Goal: Information Seeking & Learning: Compare options

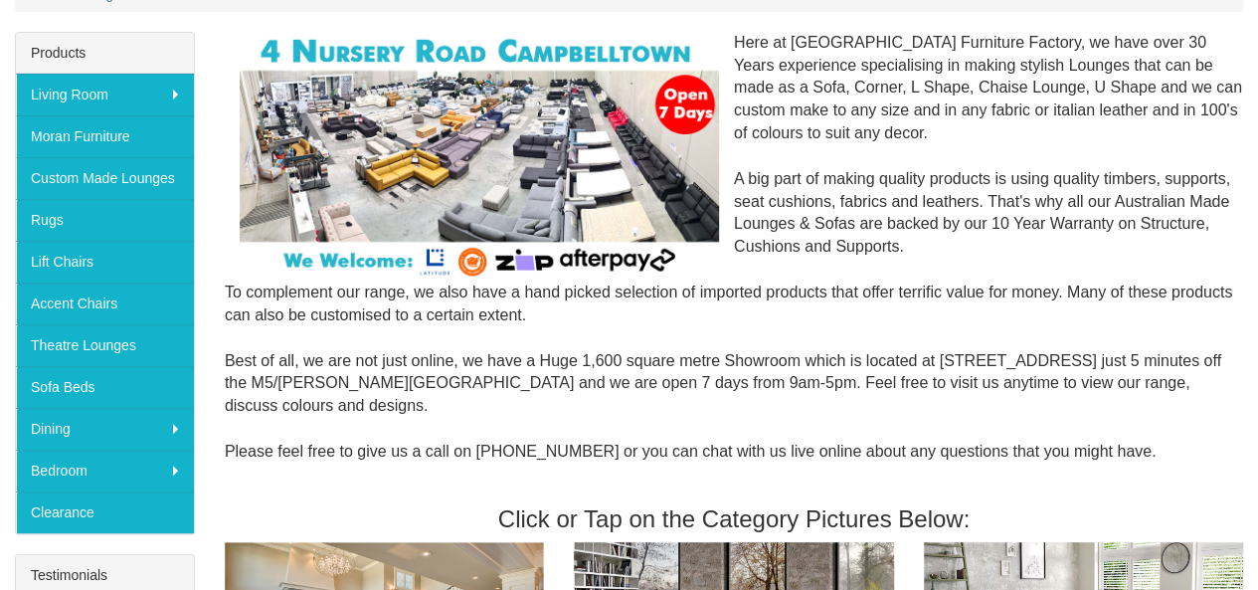
scroll to position [287, 0]
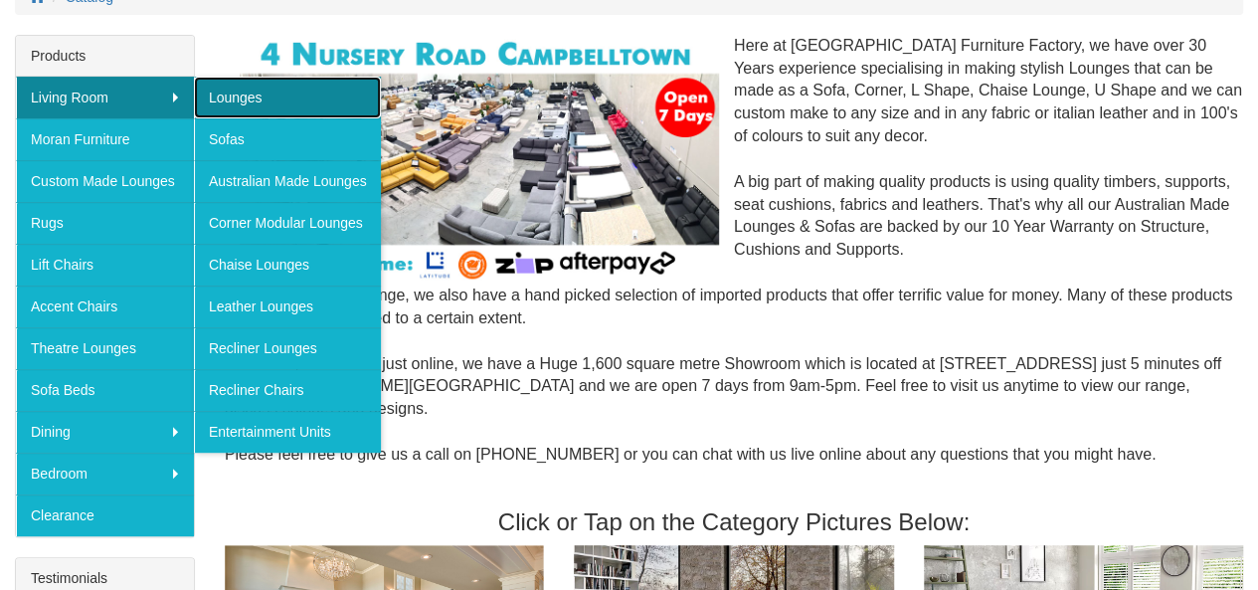
click at [271, 97] on link "Lounges" at bounding box center [287, 98] width 187 height 42
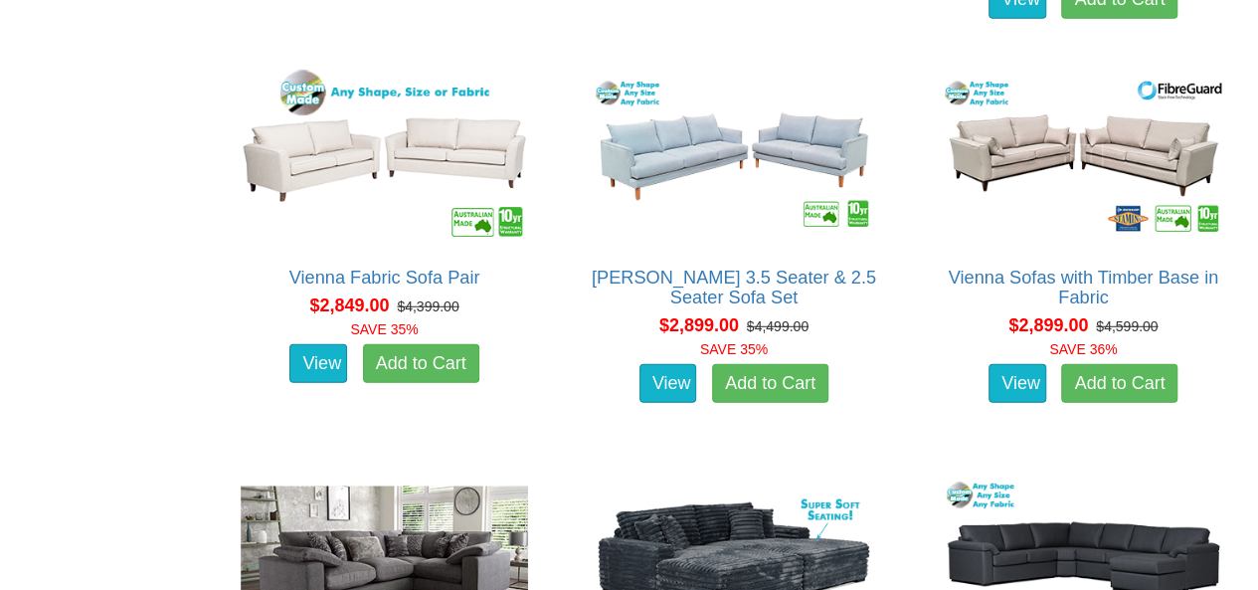
scroll to position [6340, 0]
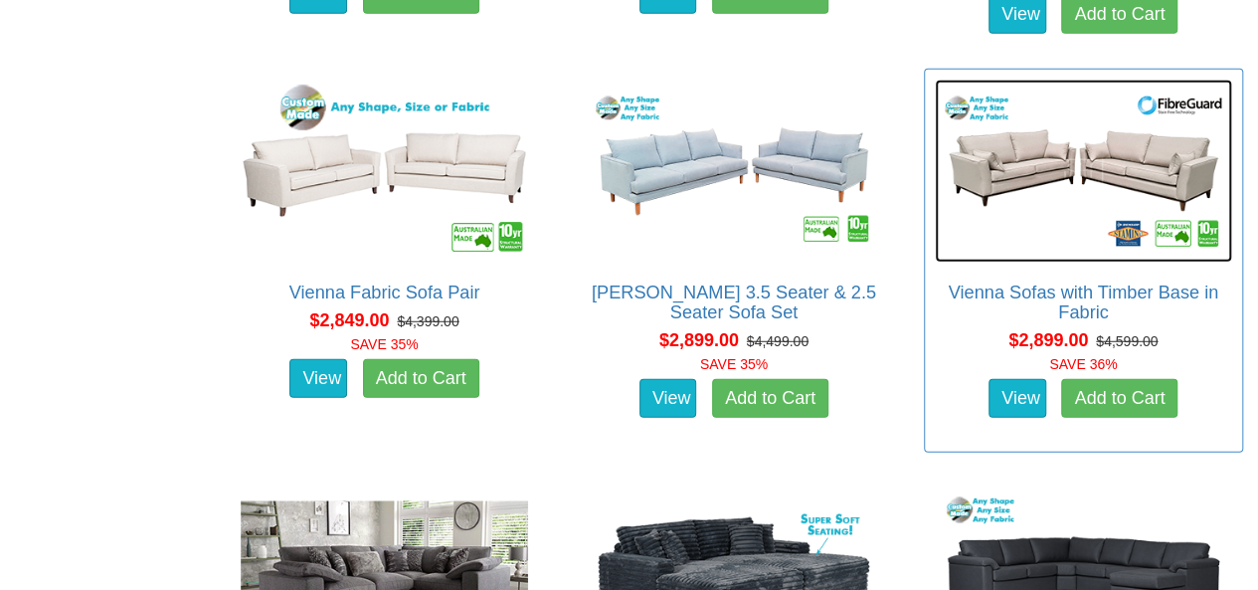
click at [1038, 170] on img at bounding box center [1082, 171] width 297 height 183
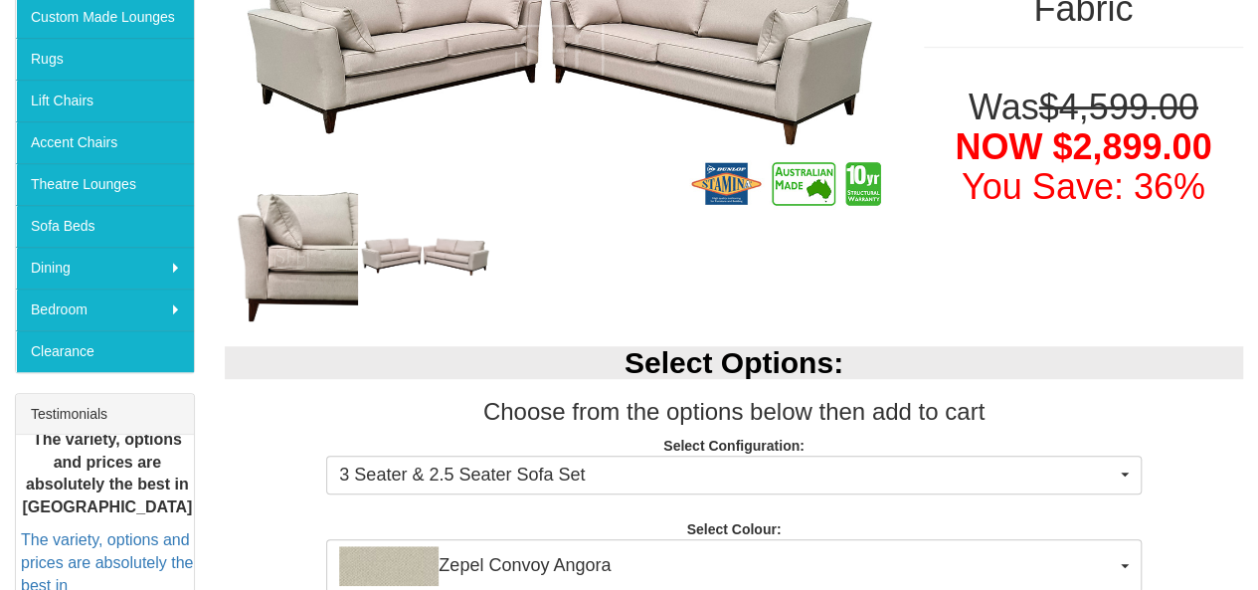
scroll to position [564, 0]
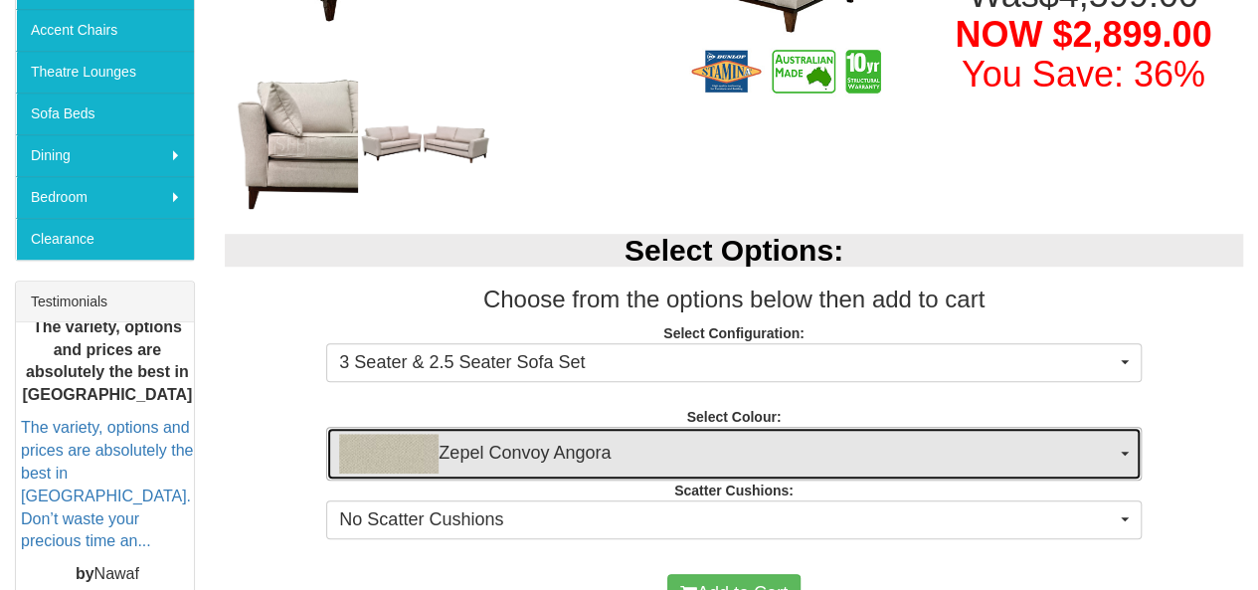
click at [625, 441] on span "Zepel Convoy Angora" at bounding box center [726, 453] width 775 height 40
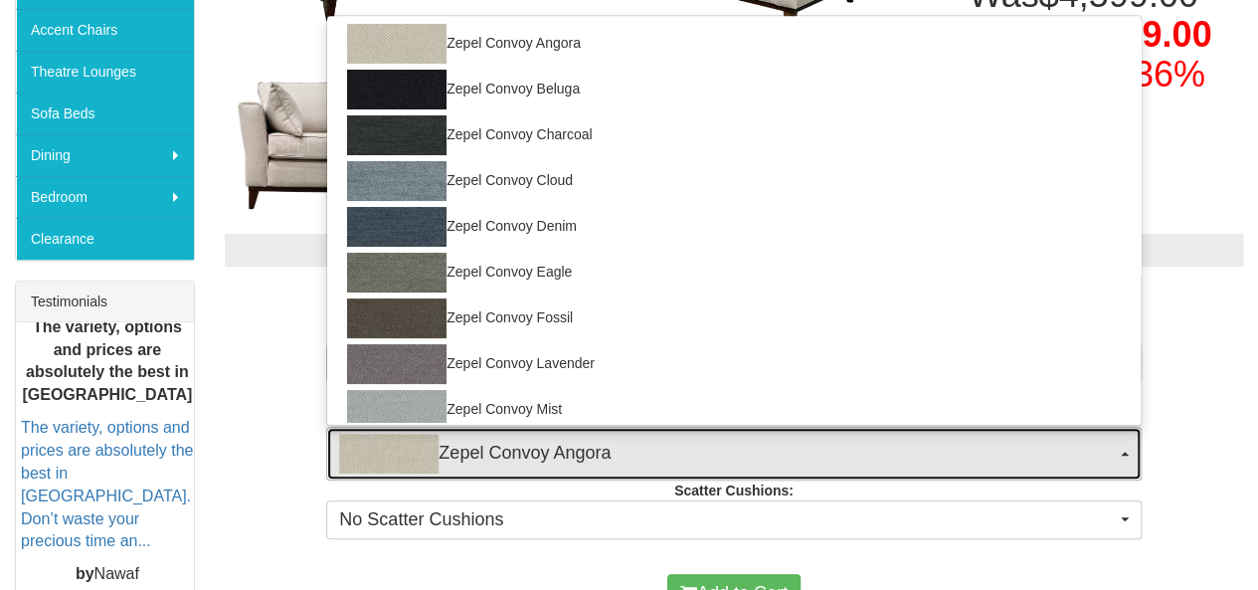
click at [625, 441] on span "Zepel Convoy Angora" at bounding box center [726, 453] width 775 height 40
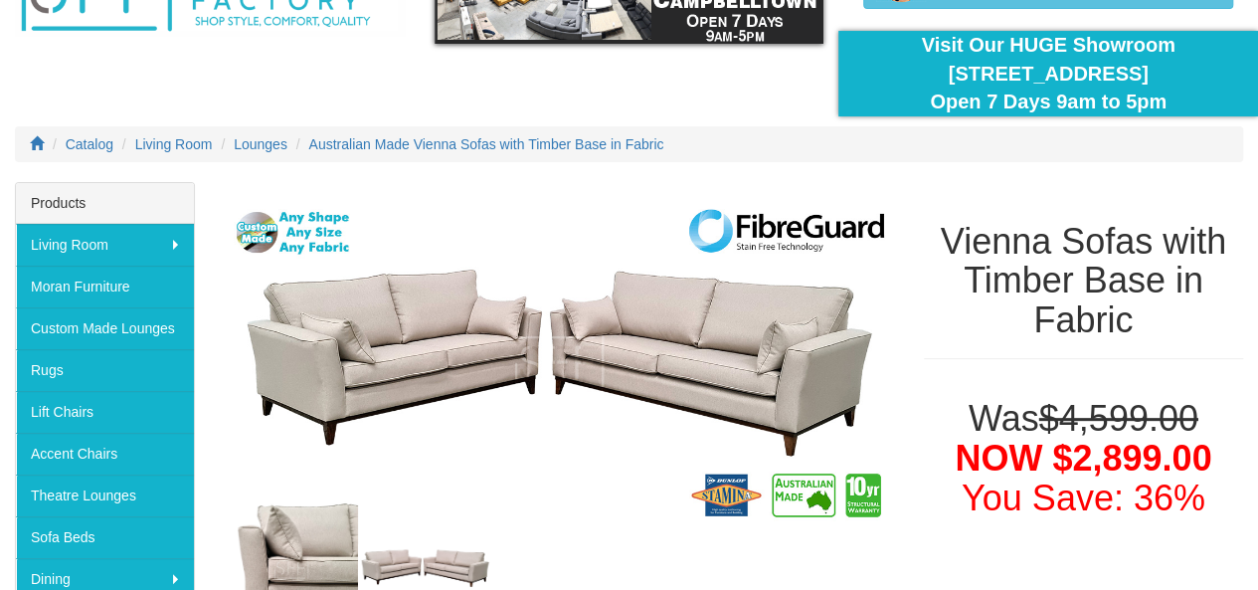
scroll to position [141, 0]
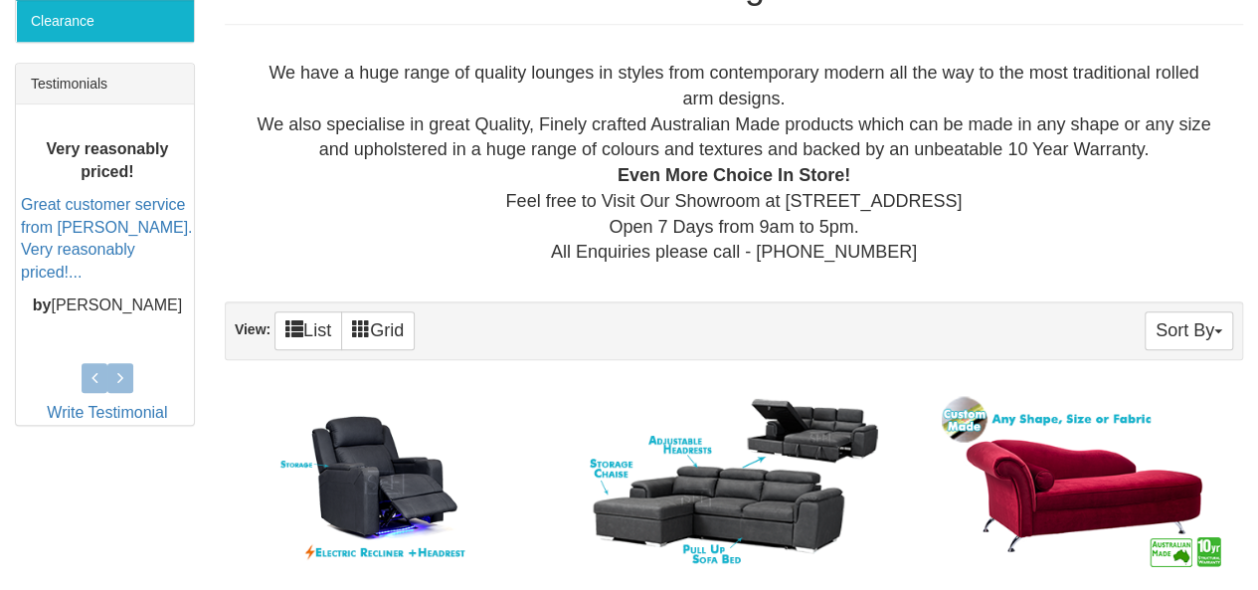
scroll to position [826, 0]
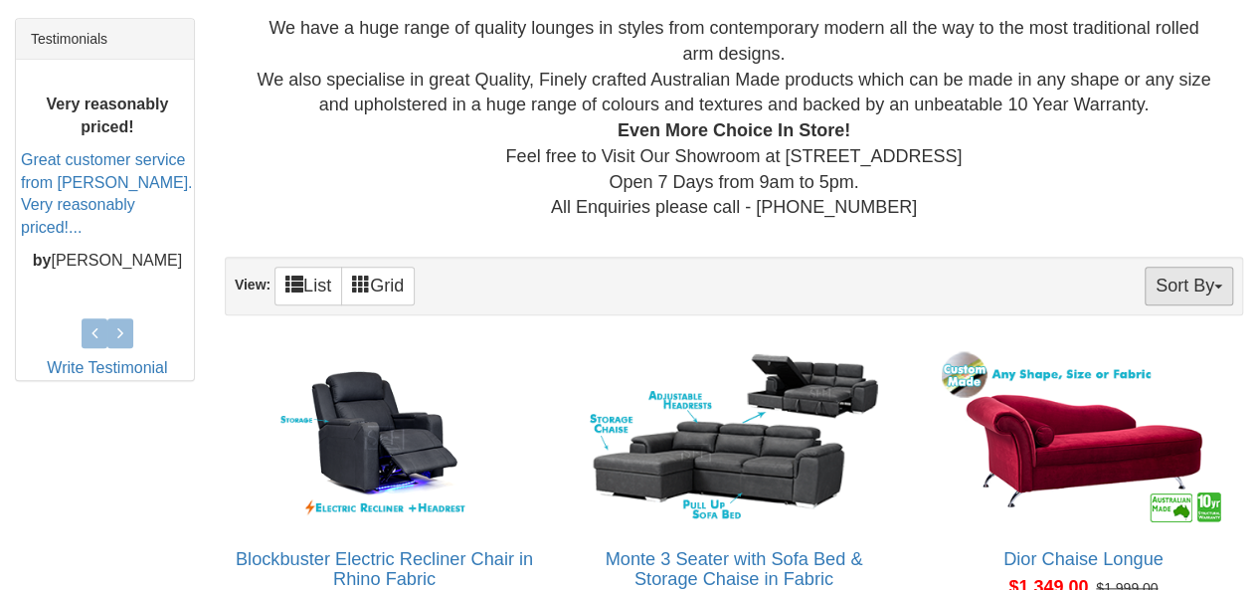
click at [1173, 273] on button "Sort By" at bounding box center [1188, 285] width 88 height 39
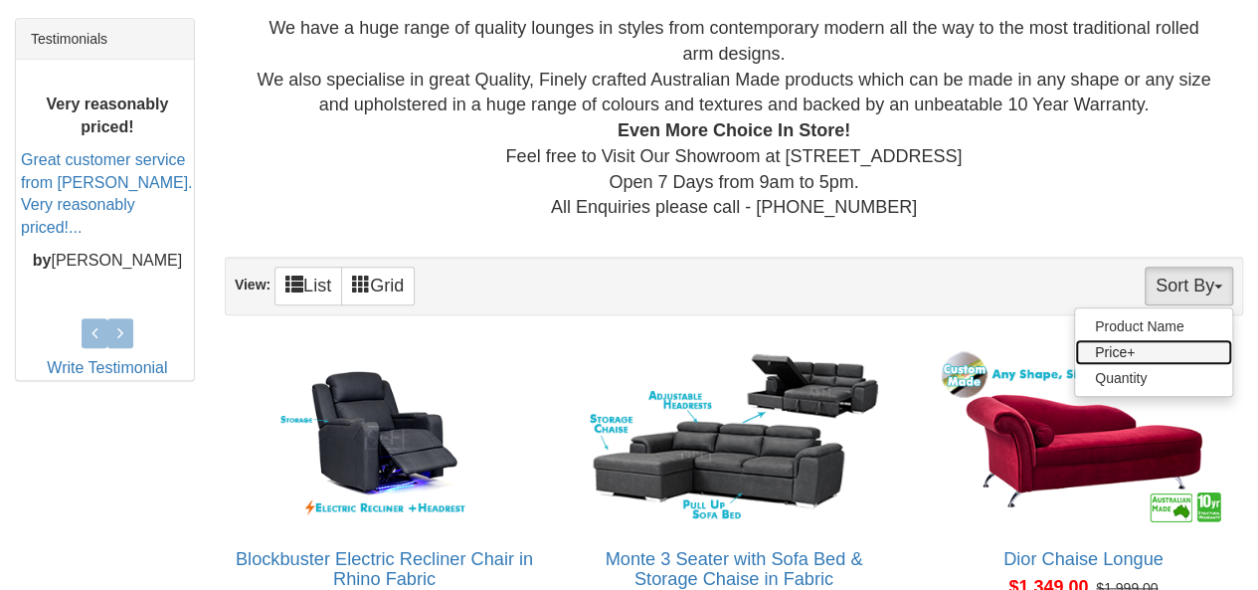
click at [1163, 347] on link "Price+" at bounding box center [1153, 352] width 157 height 26
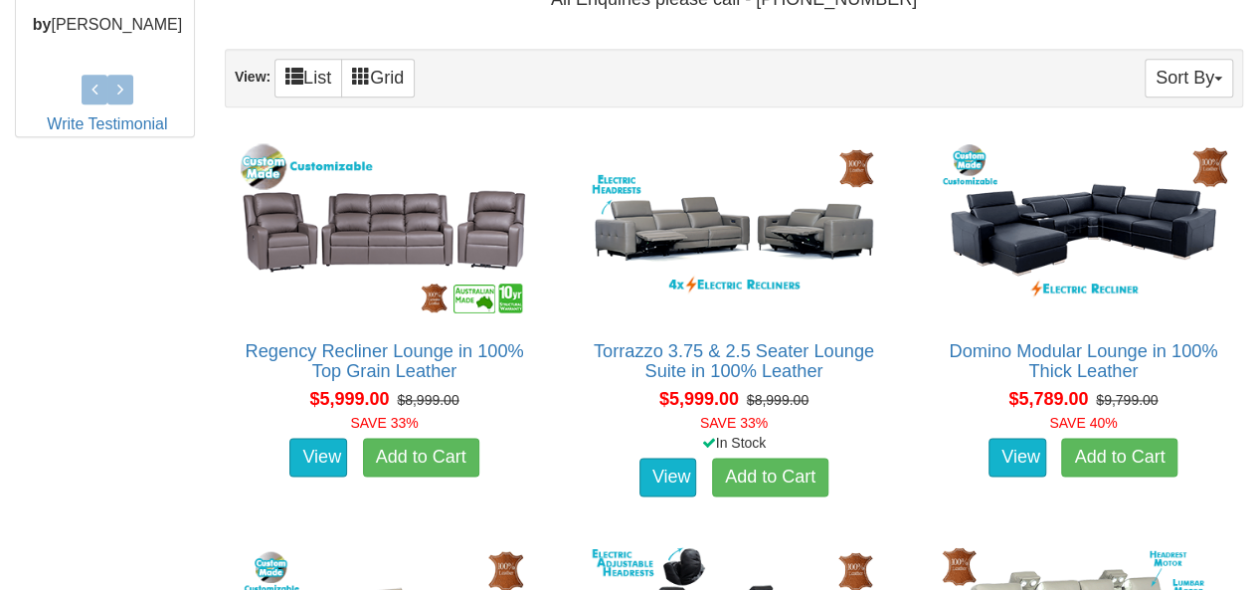
scroll to position [1036, 0]
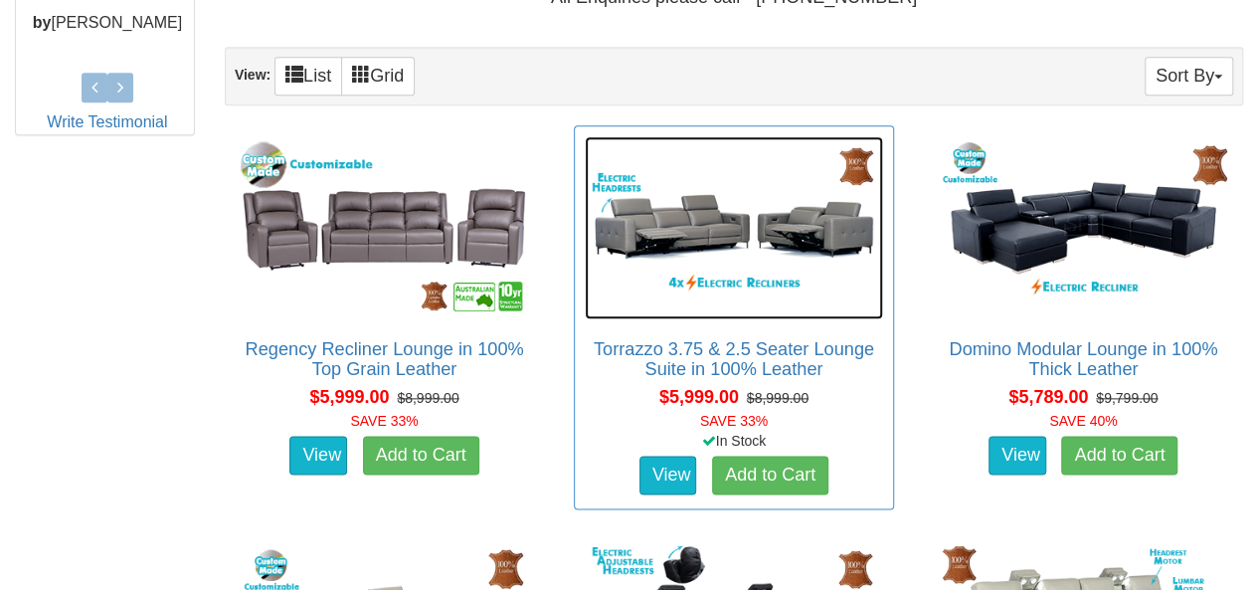
click at [714, 224] on img at bounding box center [733, 227] width 297 height 183
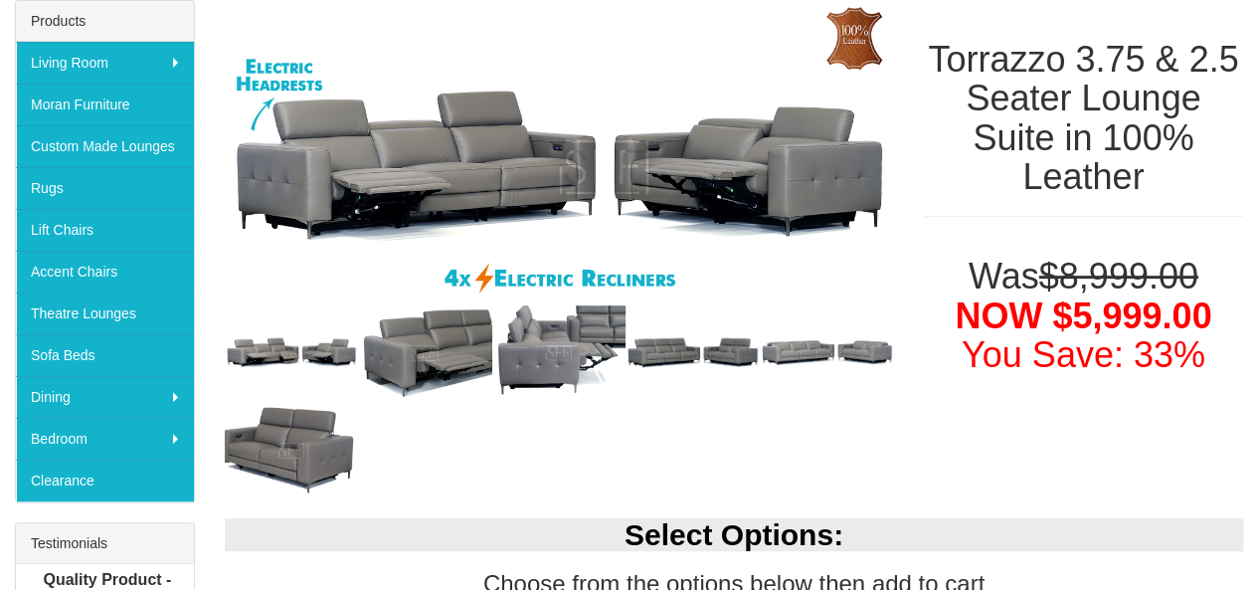
scroll to position [323, 0]
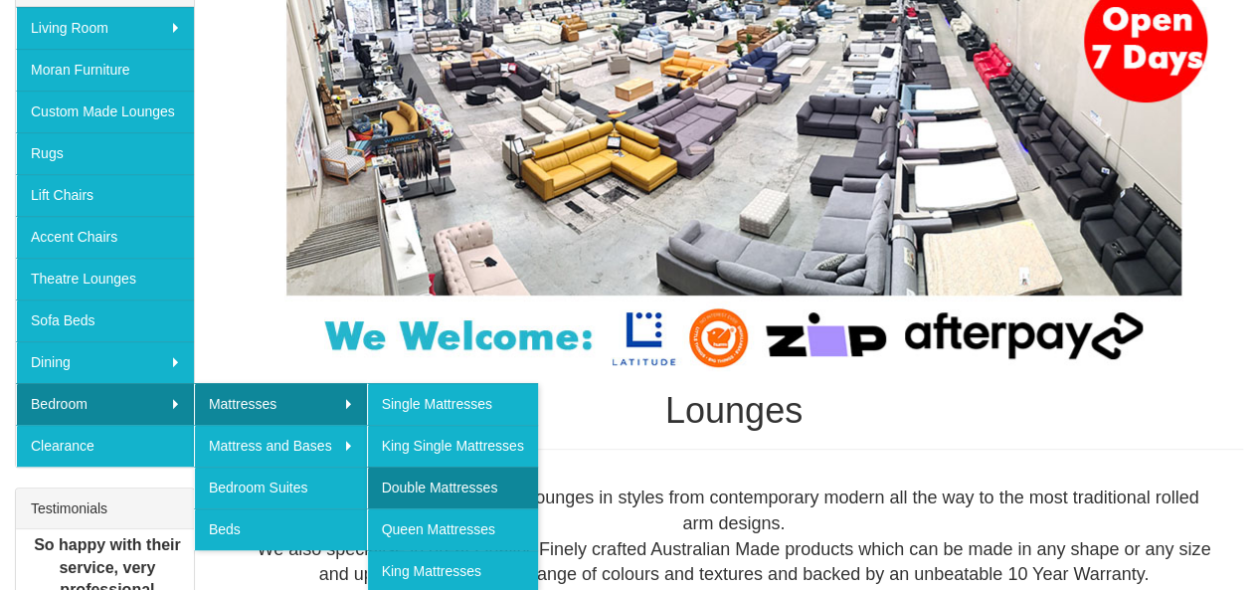
scroll to position [364, 0]
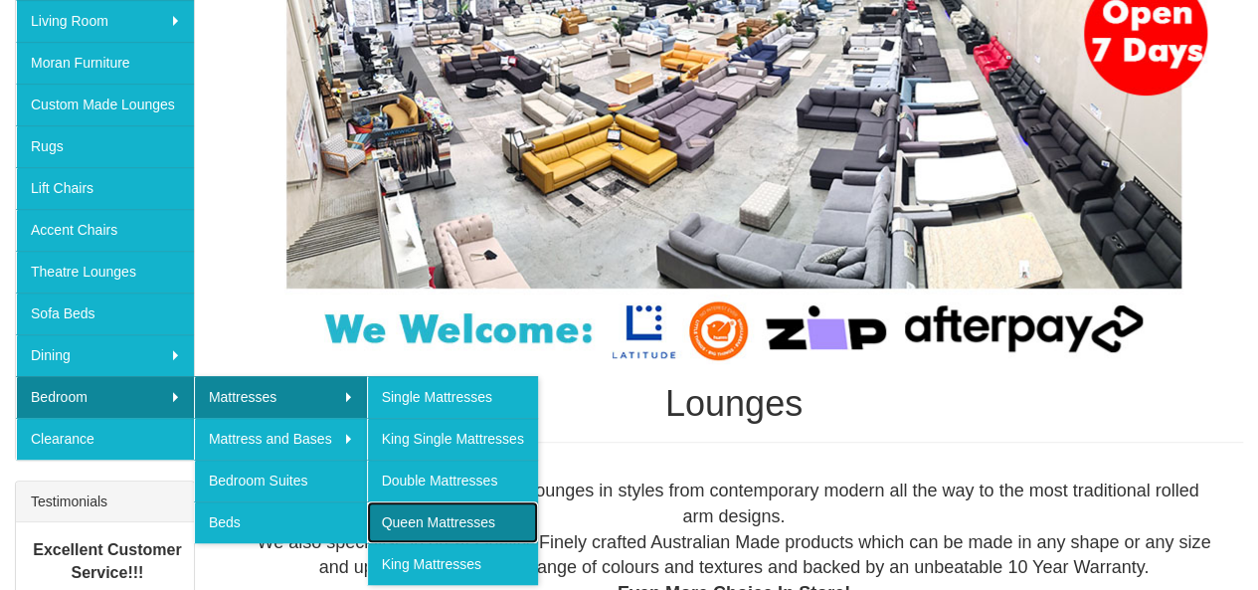
click at [487, 520] on link "Queen Mattresses" at bounding box center [452, 522] width 171 height 42
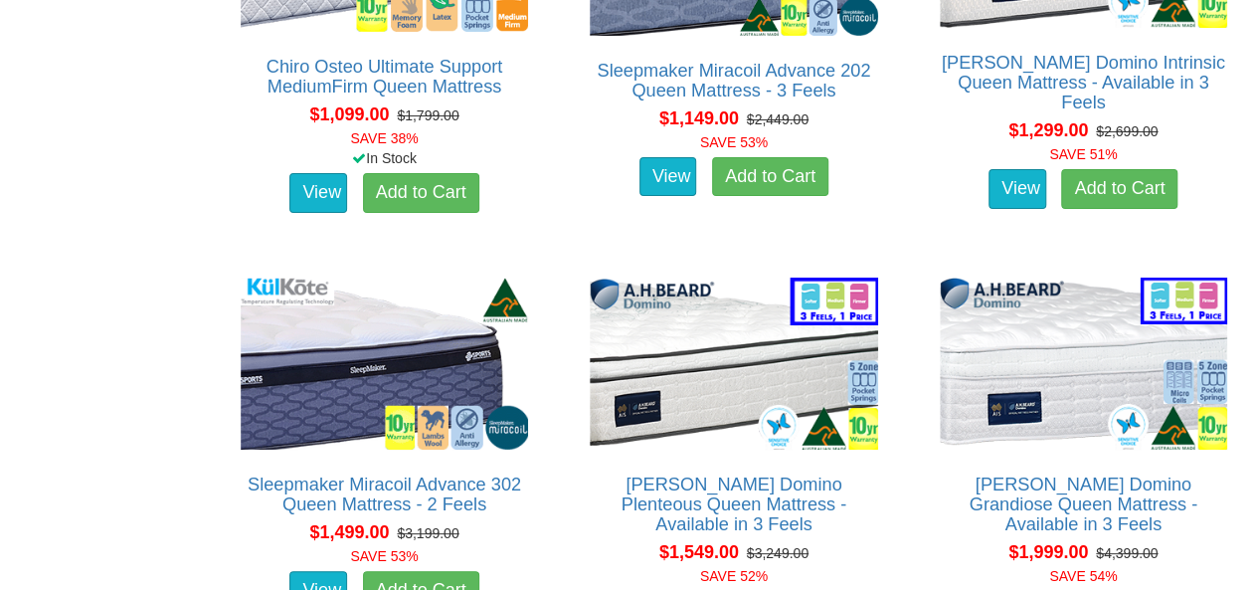
scroll to position [4139, 0]
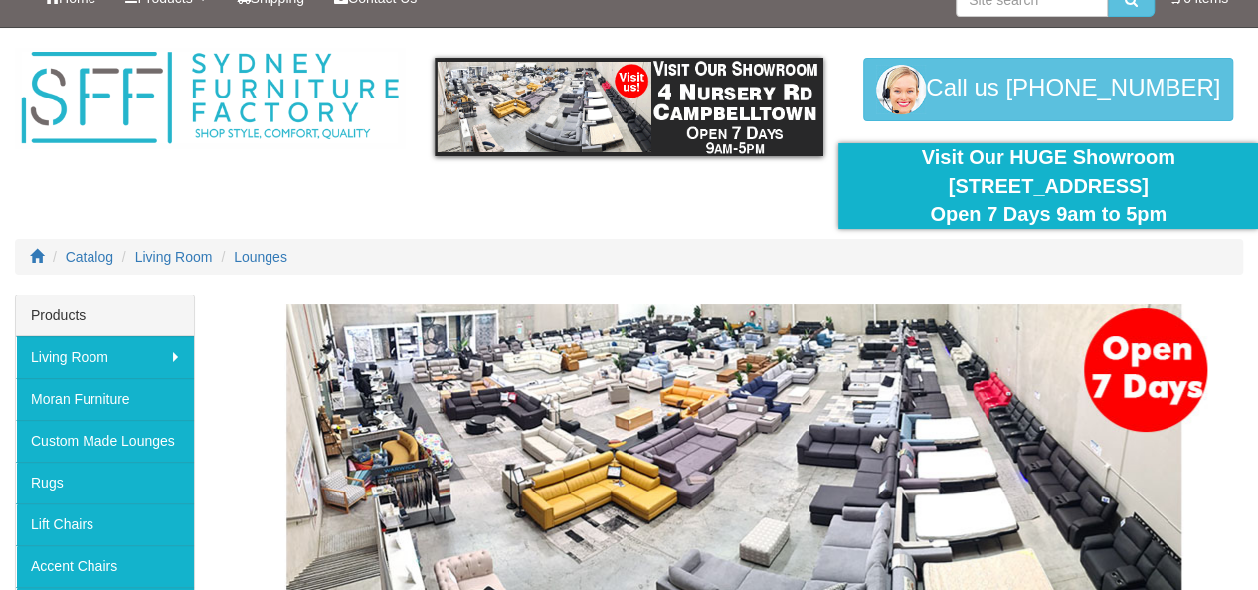
scroll to position [29, 0]
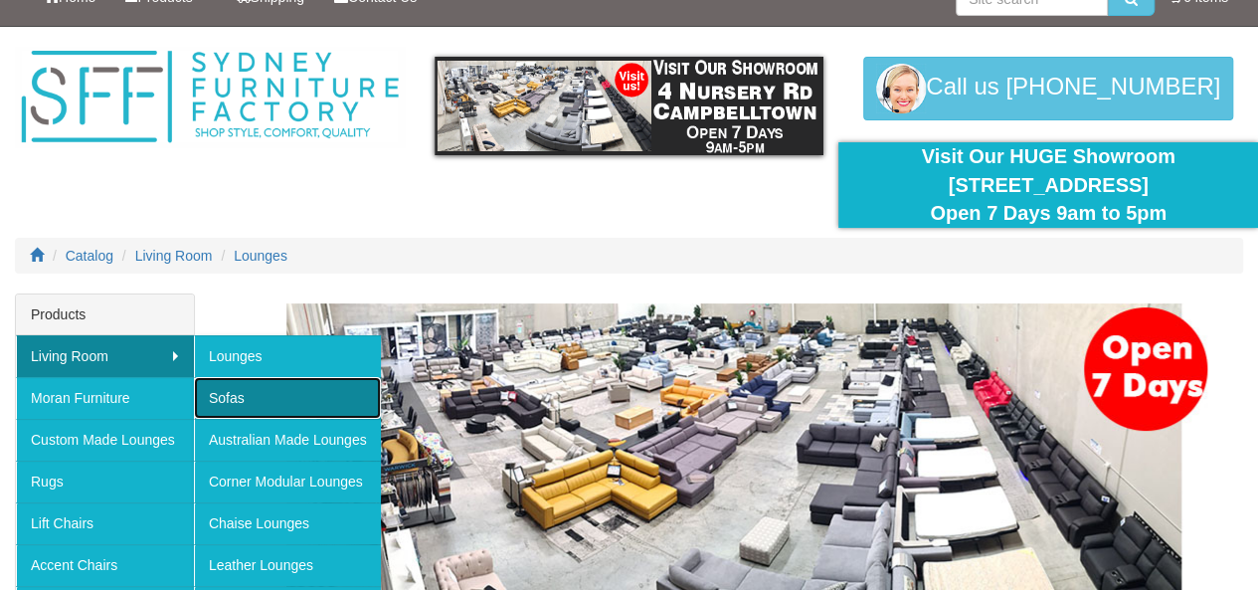
click at [293, 397] on link "Sofas" at bounding box center [287, 398] width 187 height 42
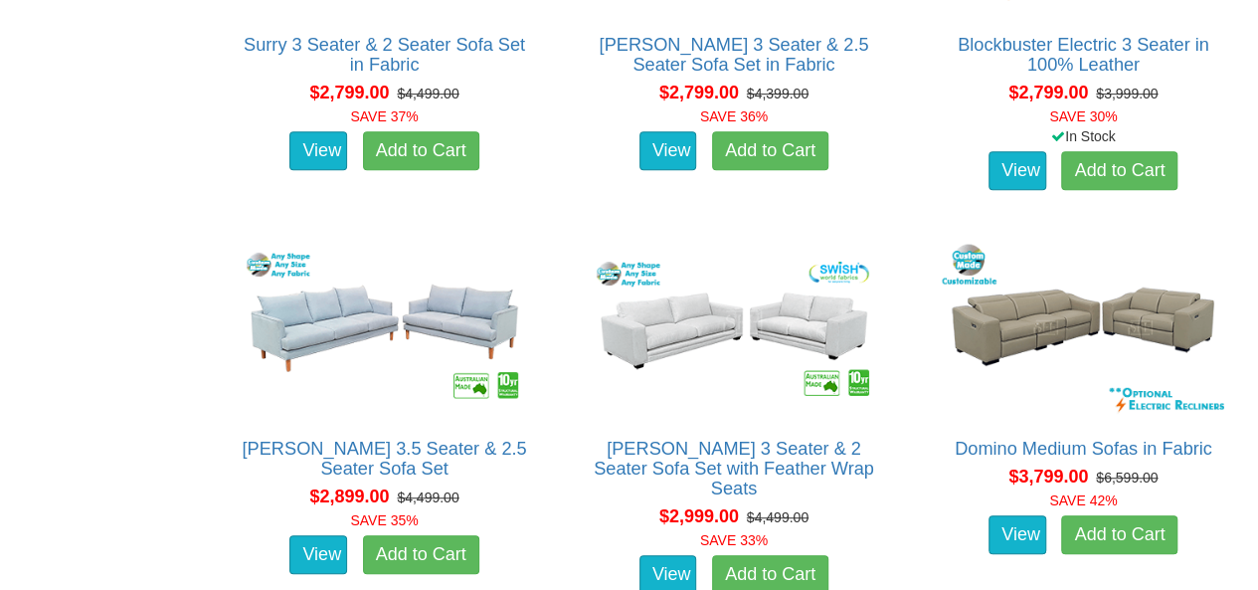
scroll to position [4250, 0]
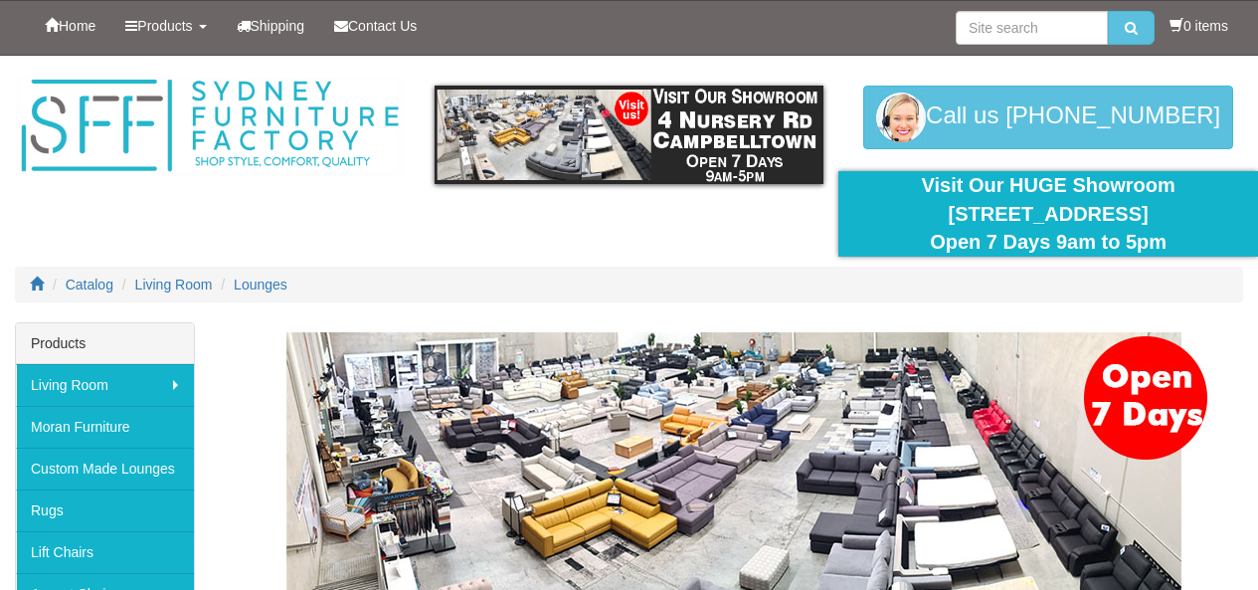
scroll to position [29, 0]
